Goal: Information Seeking & Learning: Learn about a topic

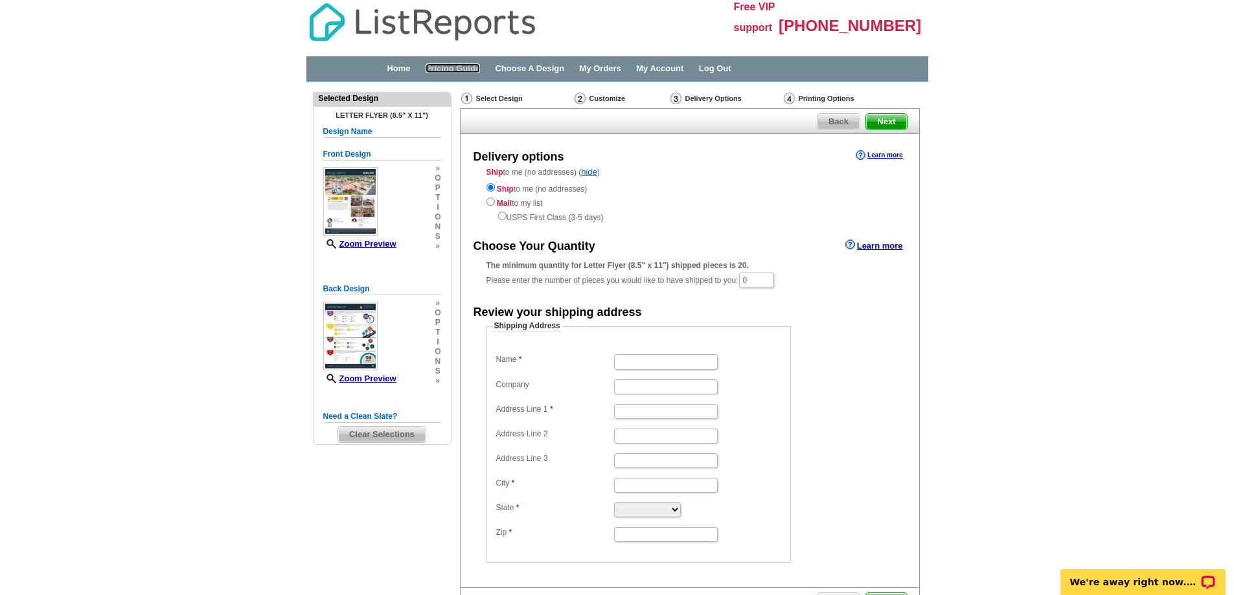
click at [463, 71] on link "Pricing Guide" at bounding box center [453, 68] width 55 height 10
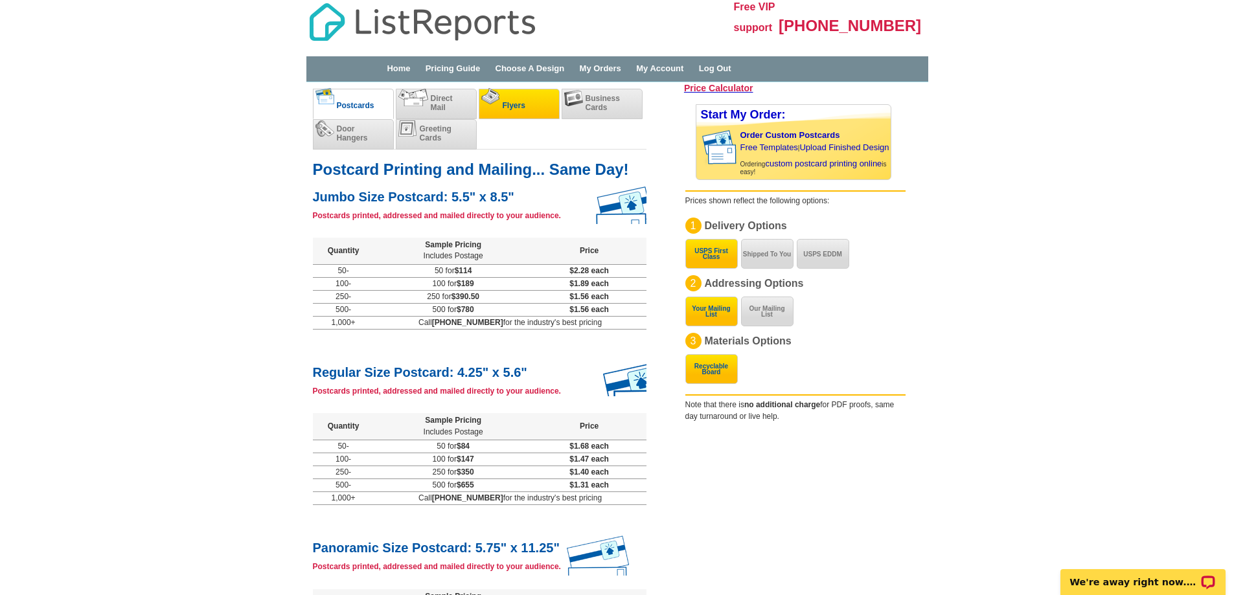
click at [513, 100] on li "Flyers" at bounding box center [519, 104] width 81 height 30
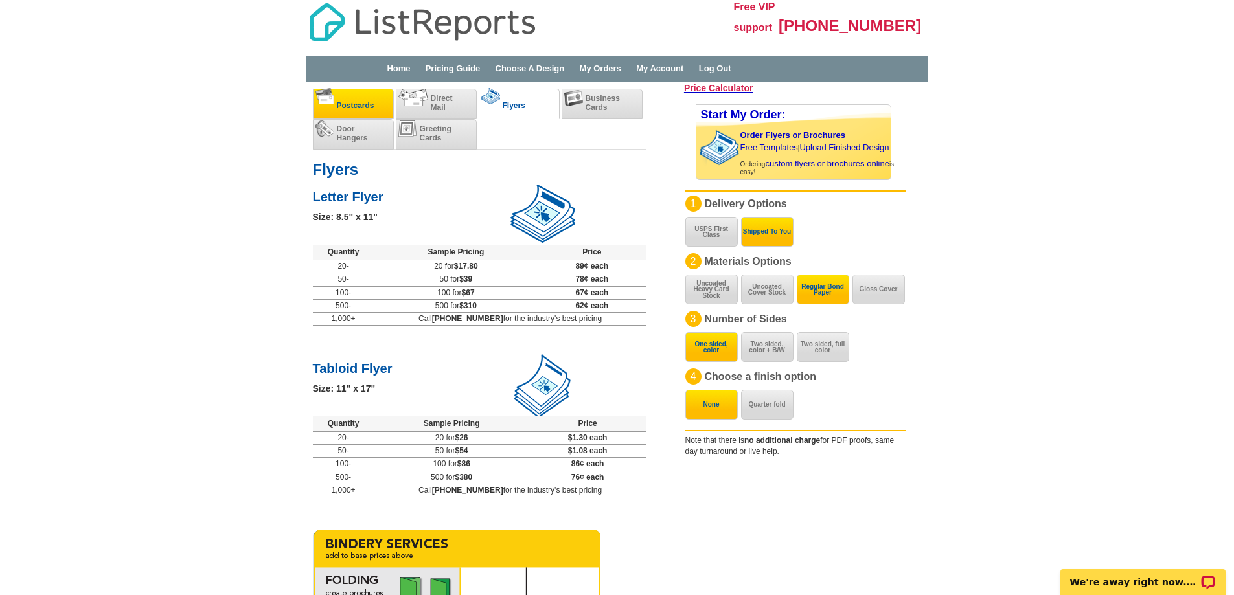
click at [365, 102] on span "Postcards" at bounding box center [356, 105] width 38 height 9
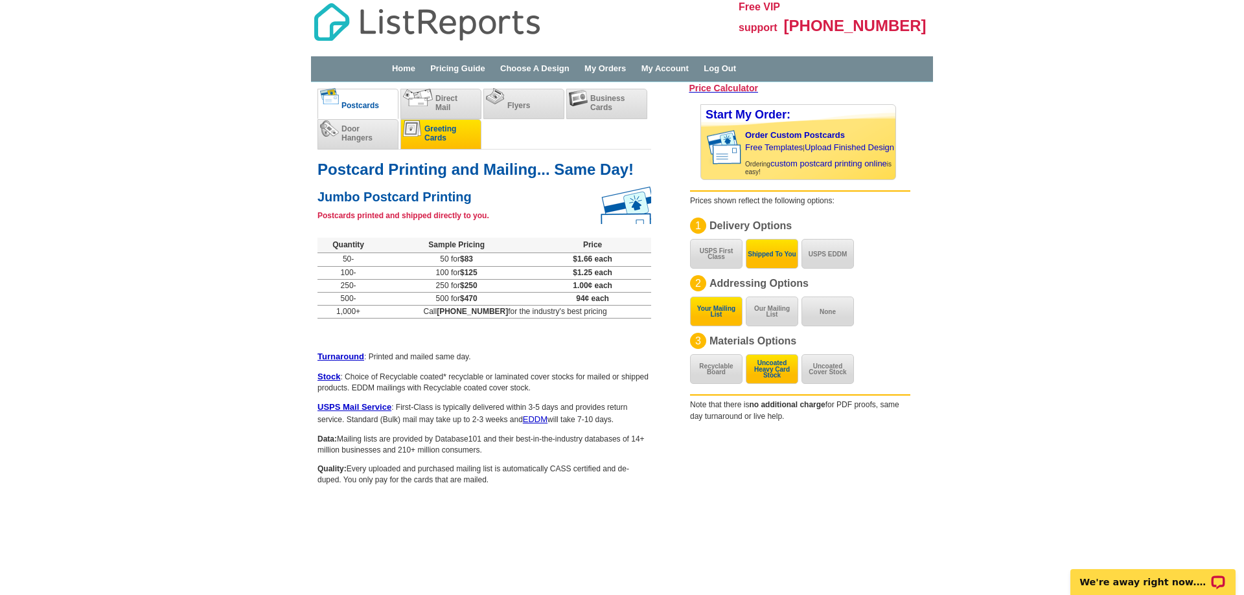
click at [459, 130] on li "Greeting Cards" at bounding box center [440, 134] width 81 height 30
